Goal: Task Accomplishment & Management: Use online tool/utility

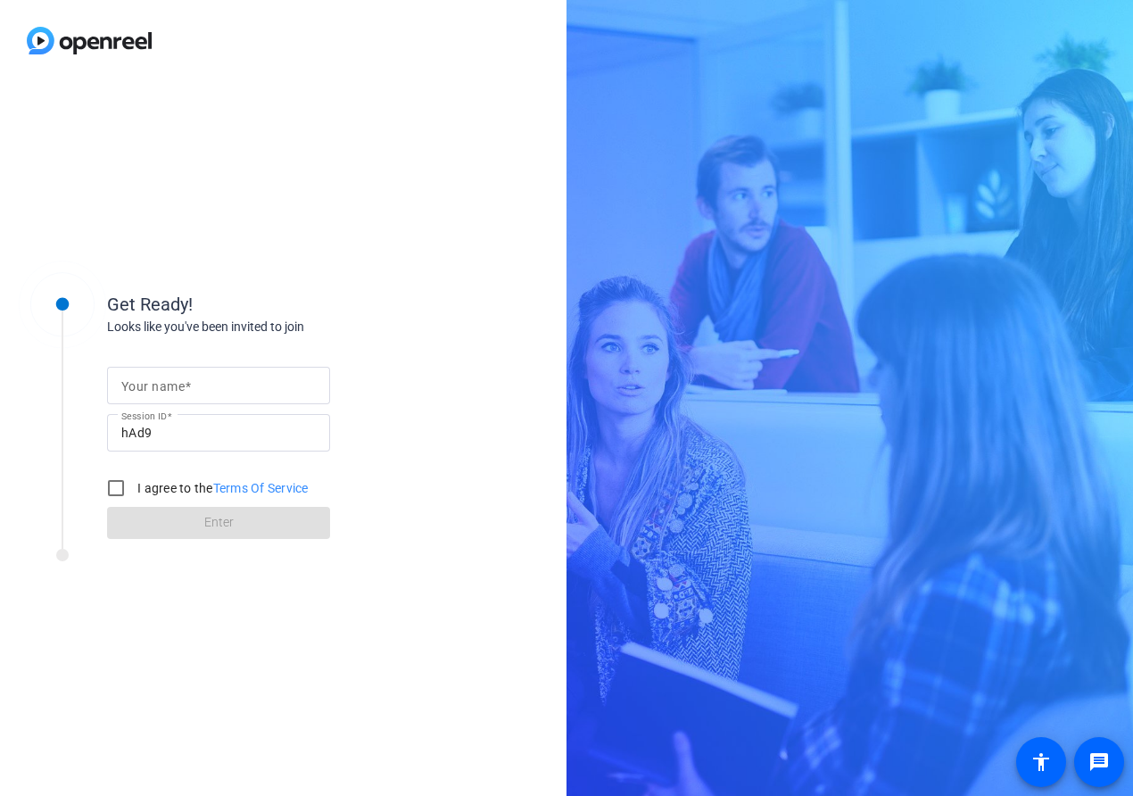
click at [203, 367] on div at bounding box center [218, 385] width 195 height 37
click at [221, 385] on input "Your name" at bounding box center [218, 385] width 195 height 21
type input "[PERSON_NAME]"
click at [504, 285] on div "Get Ready! Looks like you've been invited to join Your name Nate Session ID hAd…" at bounding box center [283, 438] width 567 height 715
click at [120, 493] on input "I agree to the Terms Of Service" at bounding box center [116, 488] width 36 height 36
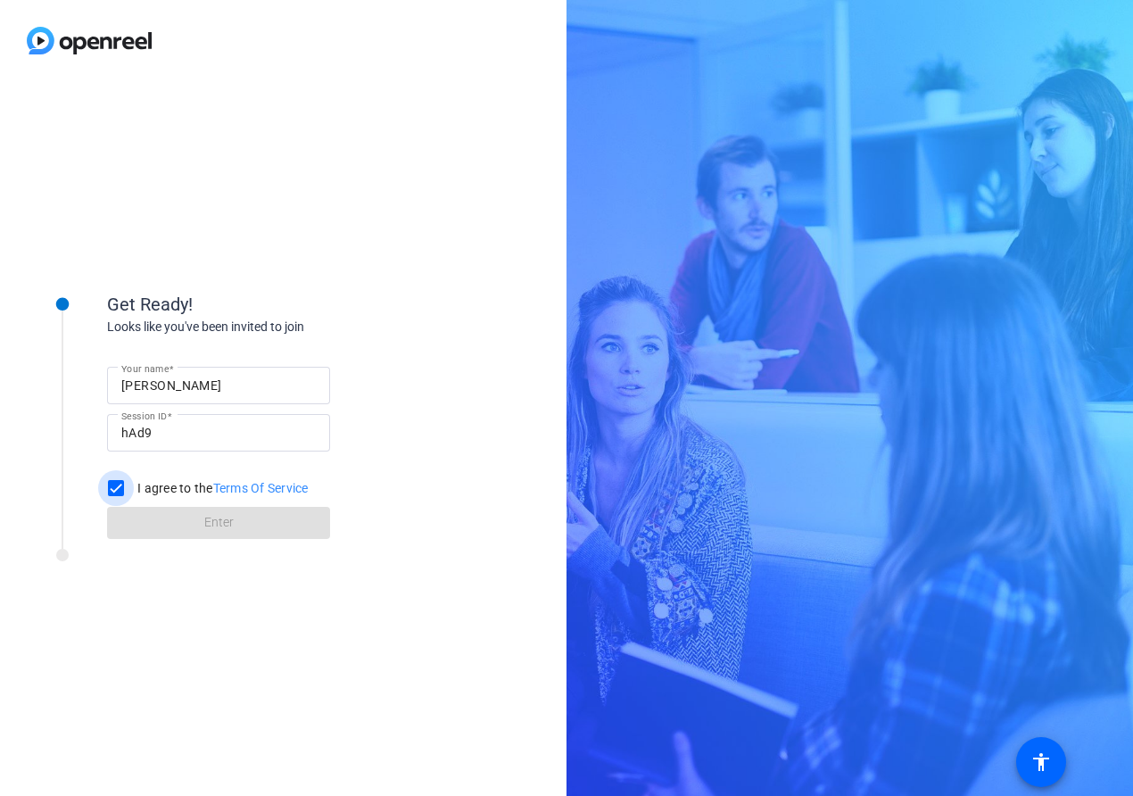
checkbox input "true"
click at [162, 533] on span at bounding box center [218, 522] width 223 height 43
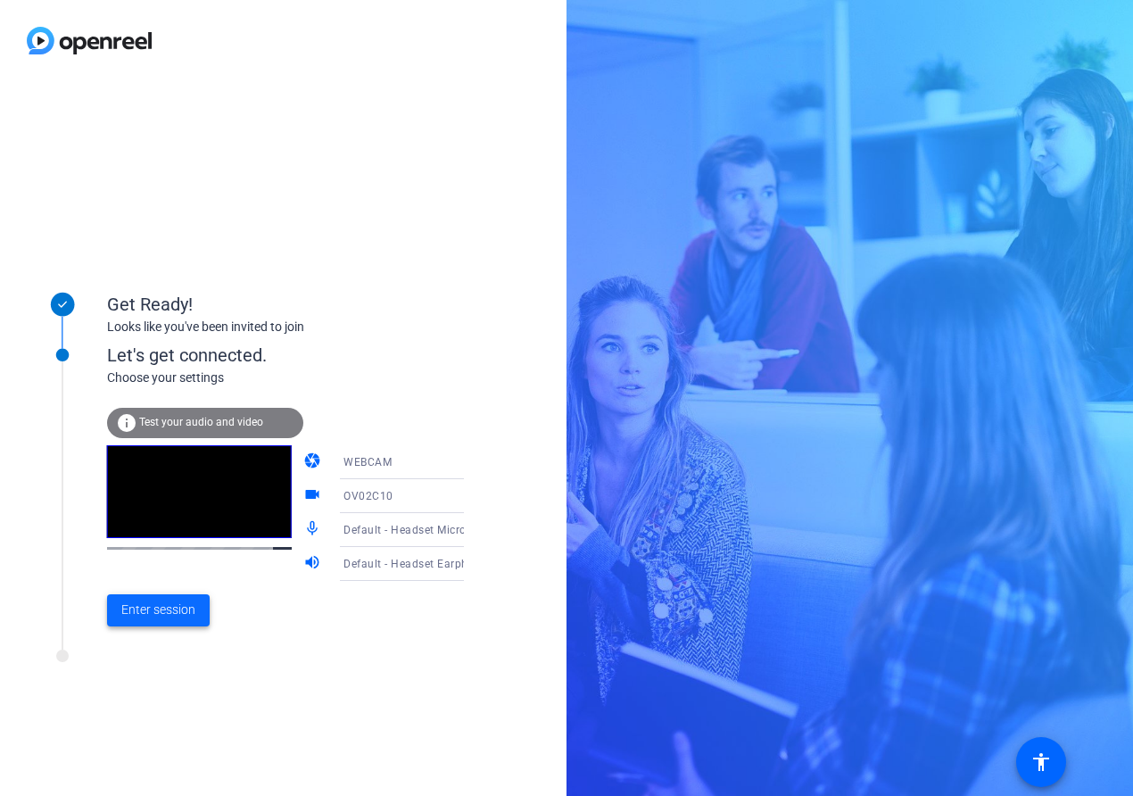
click at [171, 609] on span "Enter session" at bounding box center [158, 610] width 74 height 19
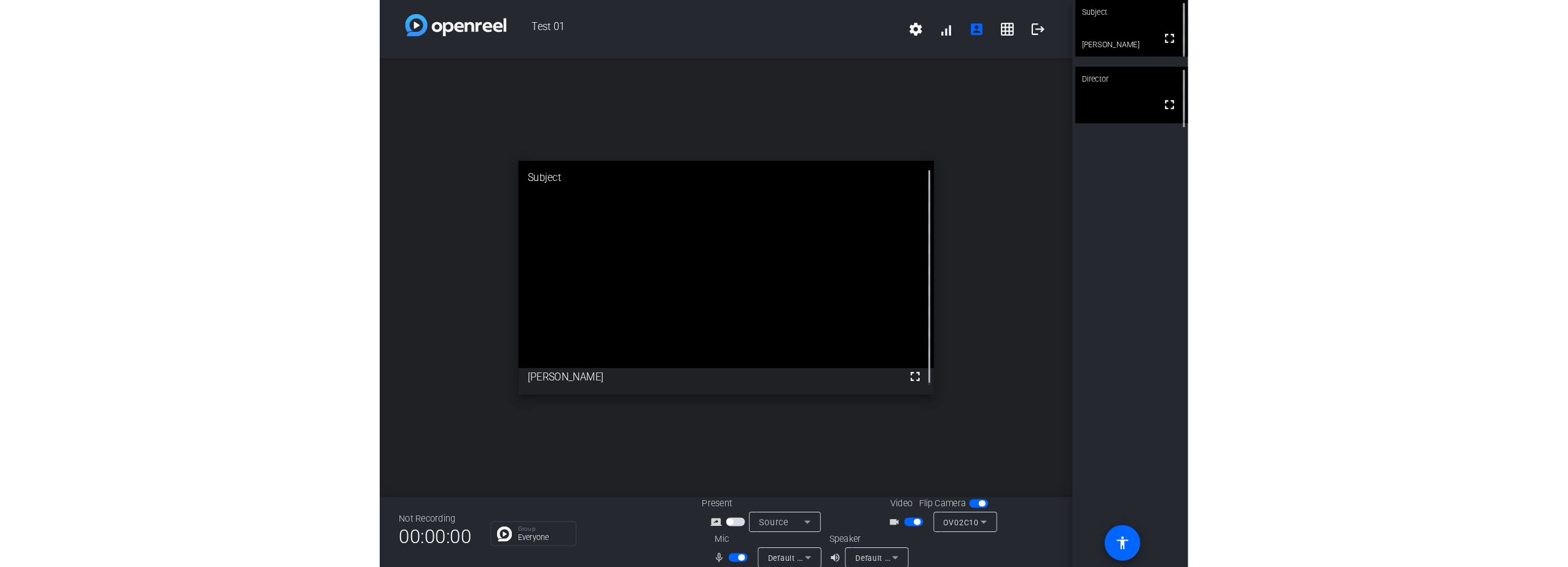
scroll to position [14, 0]
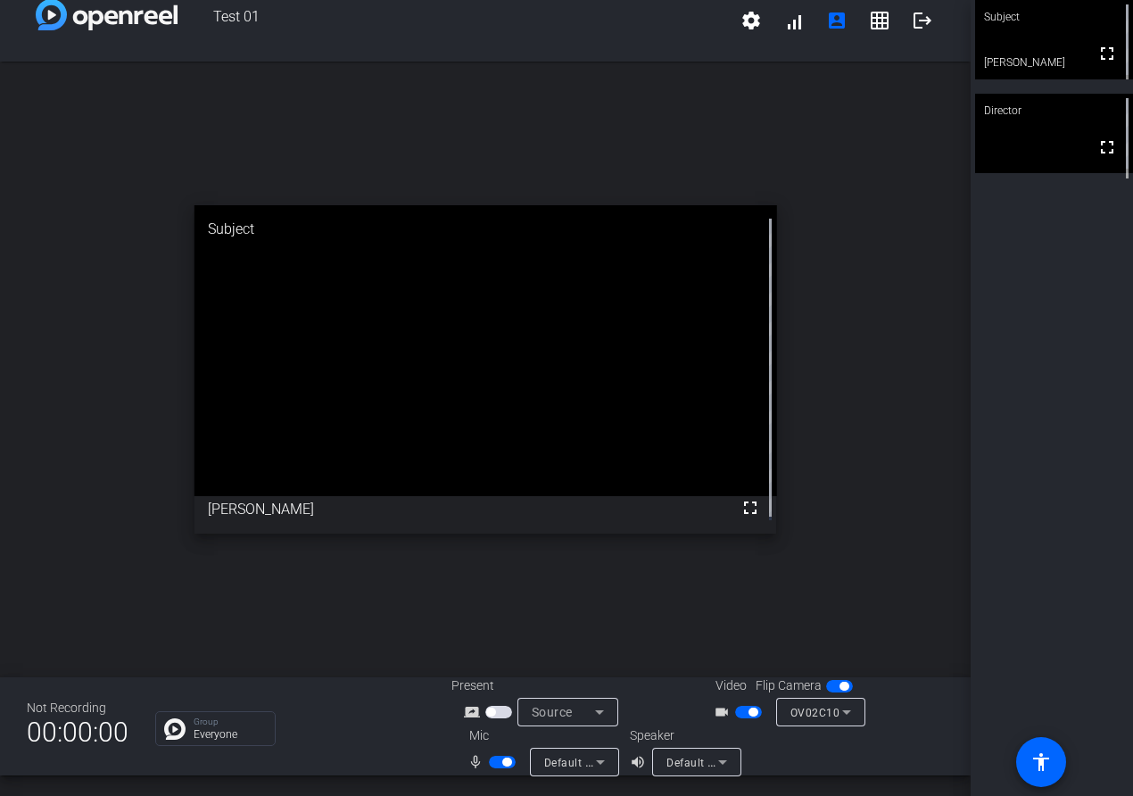
click at [496, 759] on span "button" at bounding box center [502, 762] width 27 height 12
click at [498, 753] on mat-slide-toggle at bounding box center [504, 761] width 30 height 19
click at [496, 765] on span "button" at bounding box center [502, 762] width 27 height 12
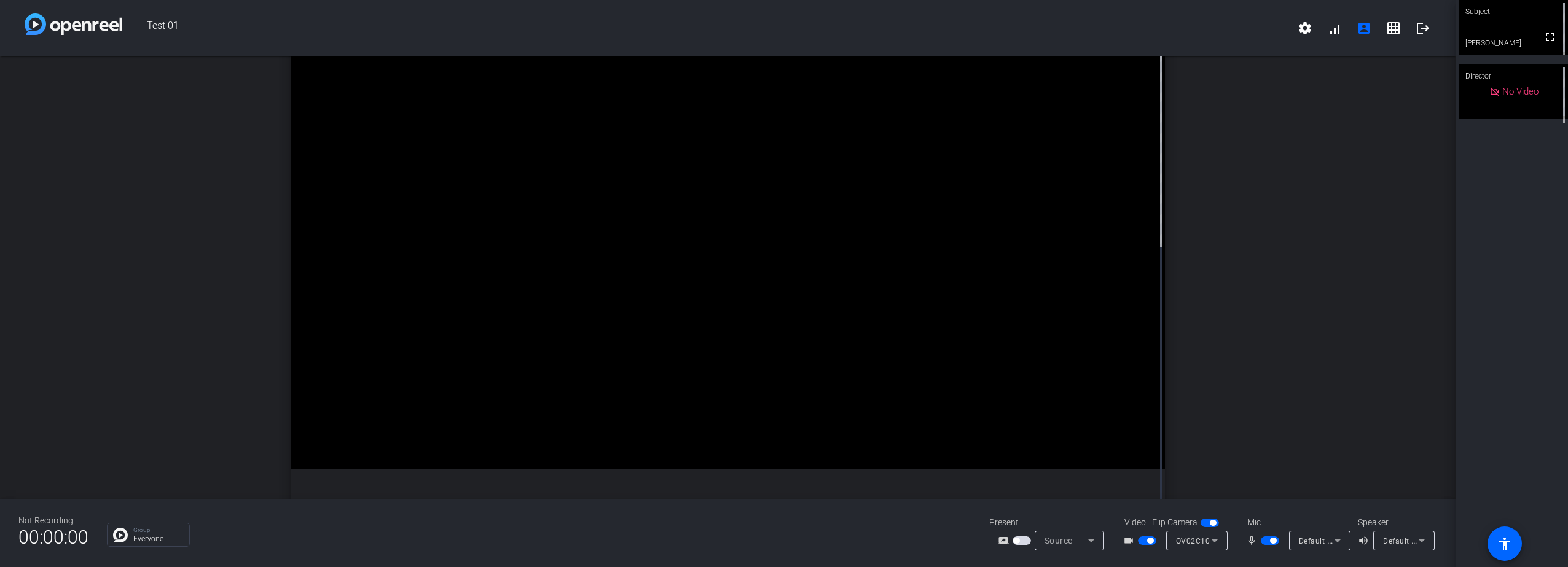
scroll to position [0, 0]
click at [780, 97] on span "No Video" at bounding box center [1520, 92] width 36 height 11
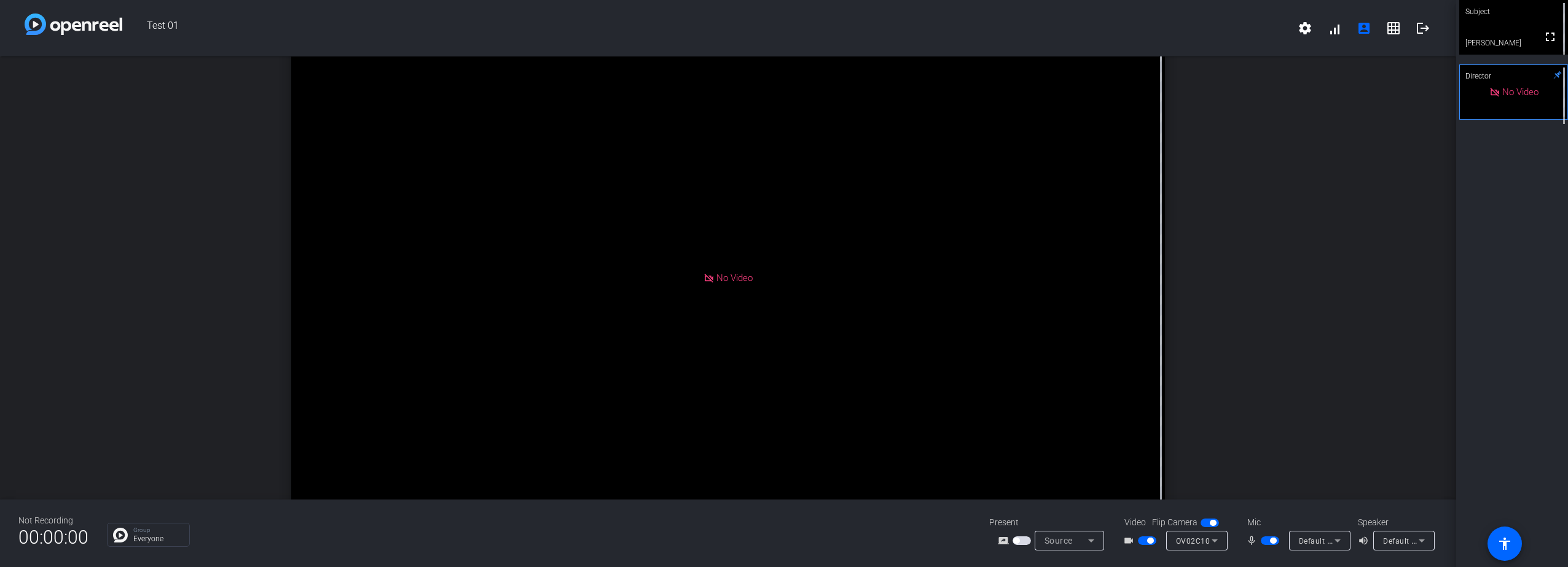
click at [780, 41] on video at bounding box center [1514, 27] width 109 height 54
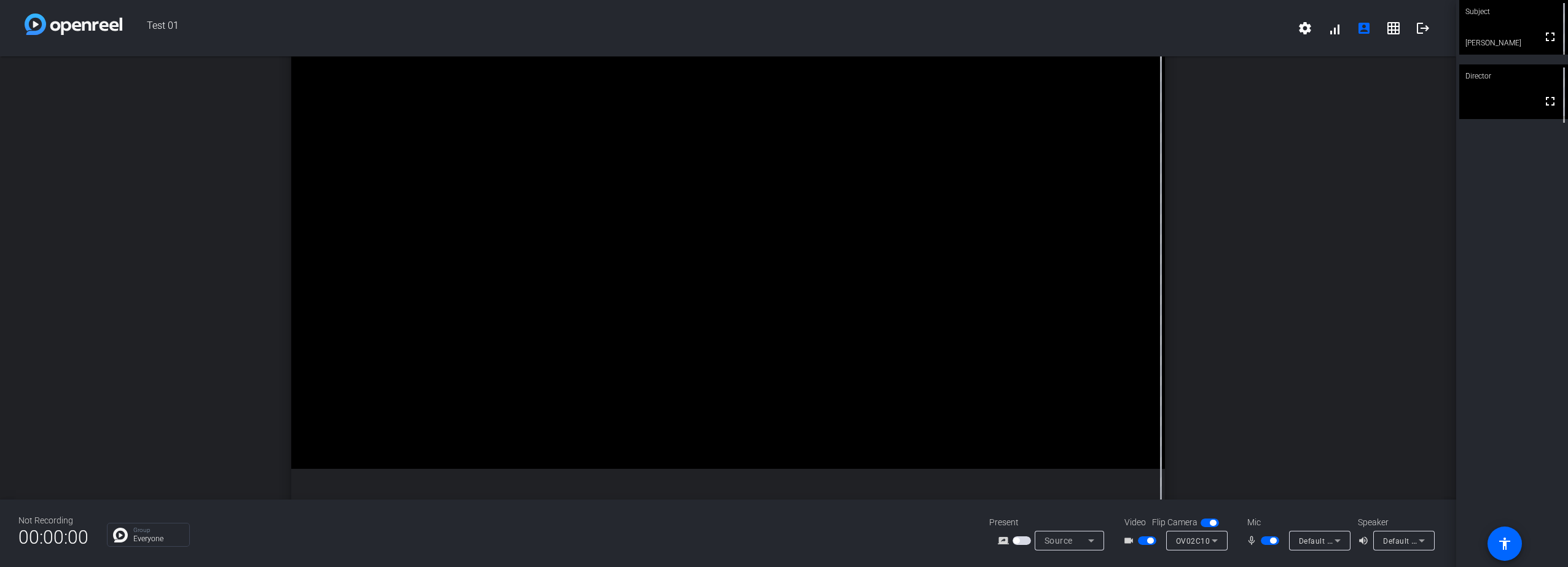
click at [1508, 100] on video at bounding box center [1514, 92] width 109 height 54
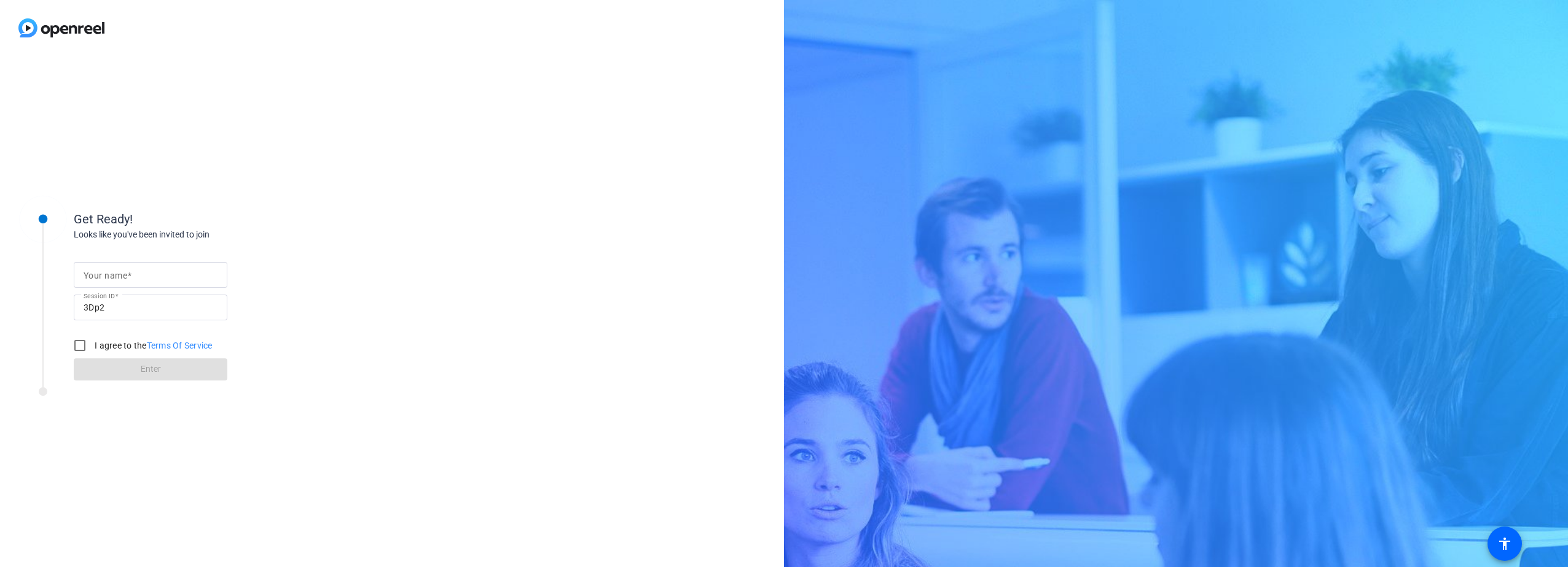
click at [155, 277] on input "Your name" at bounding box center [150, 275] width 134 height 14
type input "[PERSON_NAME]"
drag, startPoint x: 417, startPoint y: 234, endPoint x: 397, endPoint y: 237, distance: 20.2
click at [416, 234] on div "Get Ready! Looks like you've been invited to join Your name Nate Session ID 3Dp…" at bounding box center [392, 311] width 784 height 511
click at [102, 343] on label "I agree to the Terms Of Service" at bounding box center [152, 345] width 121 height 12
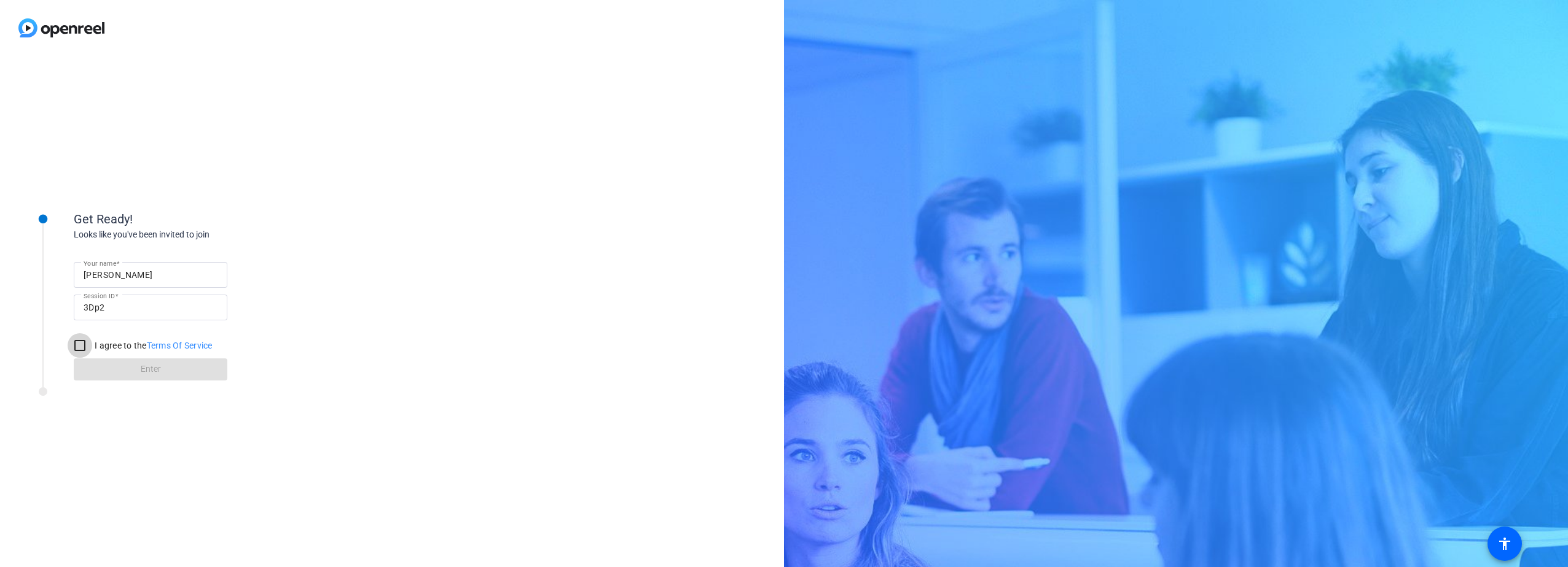
click at [92, 343] on input "I agree to the Terms Of Service" at bounding box center [80, 346] width 25 height 25
checkbox input "true"
click at [117, 363] on span at bounding box center [150, 370] width 154 height 30
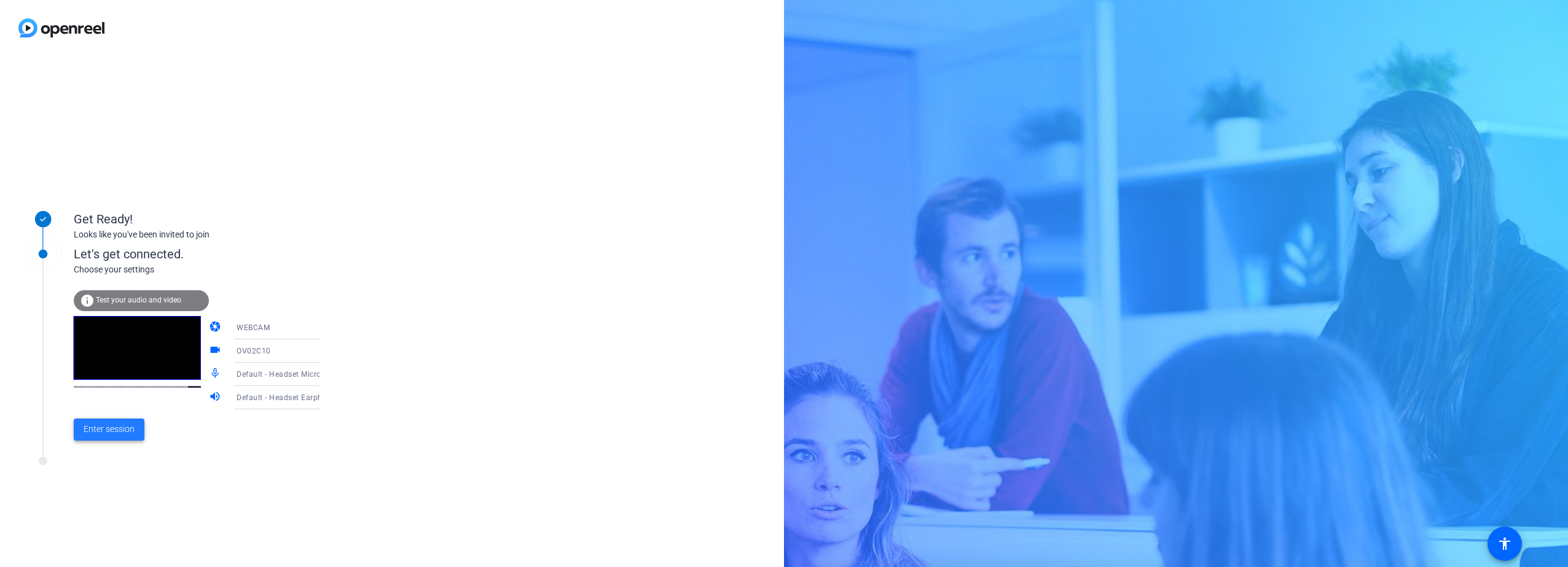
click at [112, 435] on span "Enter session" at bounding box center [109, 429] width 51 height 13
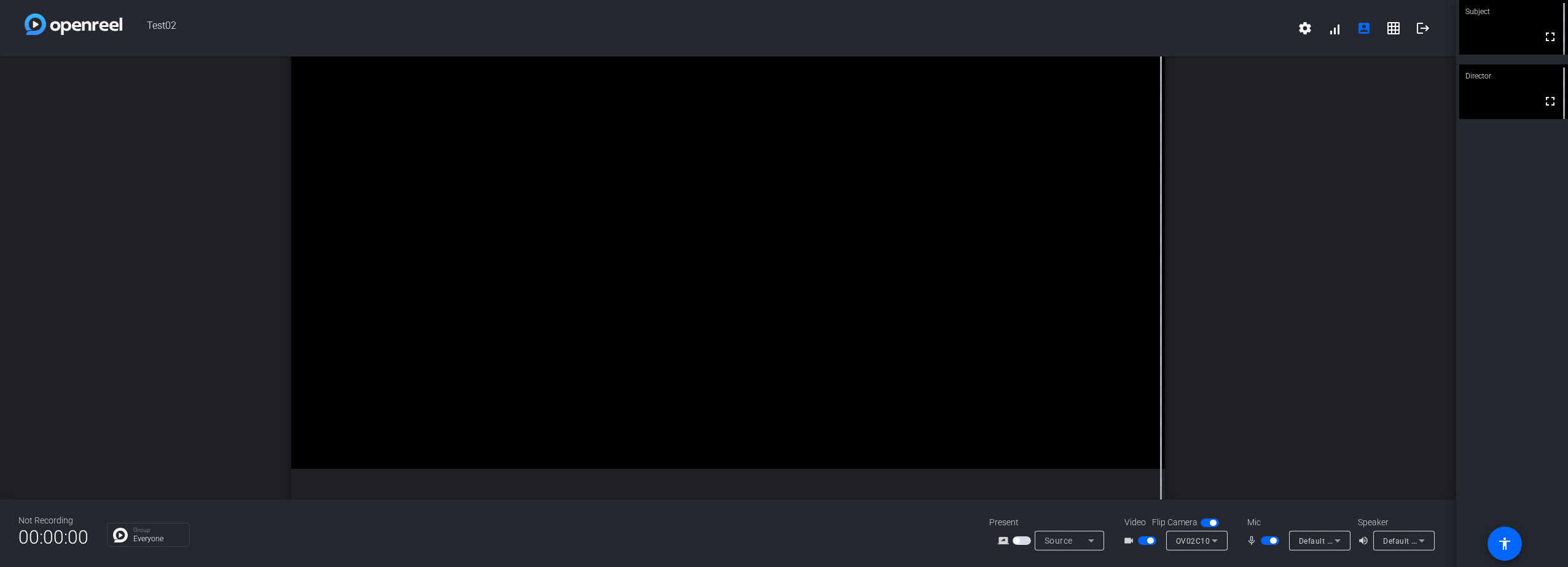
click at [1266, 539] on span "button" at bounding box center [1270, 541] width 19 height 8
